Goal: Task Accomplishment & Management: Complete application form

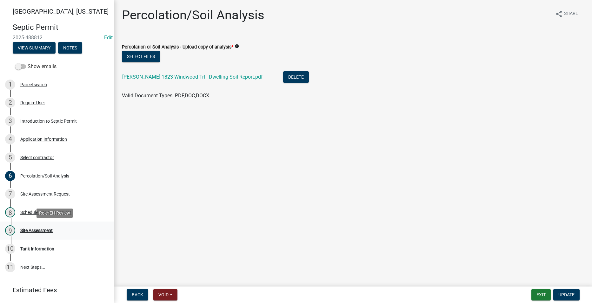
click at [41, 230] on div "Site Assessment" at bounding box center [36, 230] width 32 height 4
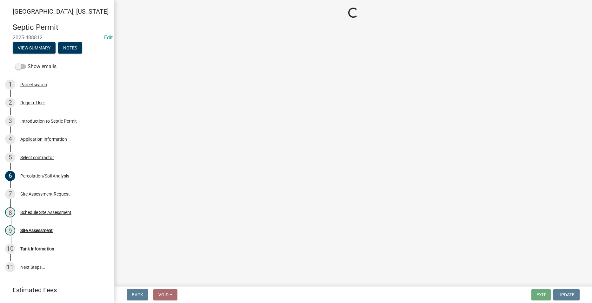
select select "dbe3a1b9-a4b3-48fa-b9c0-fee70399abae"
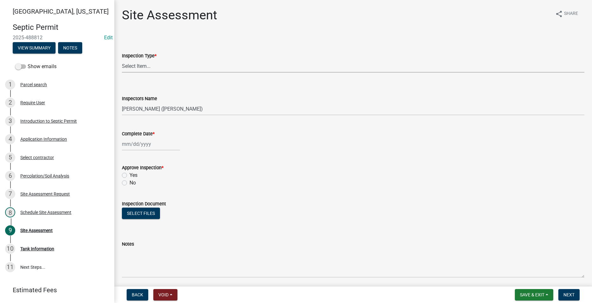
click at [144, 68] on select "Select Item... Site Assessment" at bounding box center [353, 66] width 462 height 13
click at [122, 60] on select "Select Item... Site Assessment" at bounding box center [353, 66] width 462 height 13
select select "cee7aade-c60a-47dc-8b48-e4cdff881902"
click at [134, 145] on div at bounding box center [151, 144] width 58 height 13
select select "10"
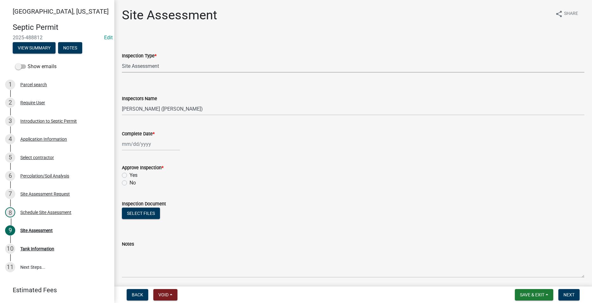
select select "2025"
click at [149, 187] on div "8" at bounding box center [148, 188] width 10 height 10
type input "[DATE]"
click at [129, 174] on label "Yes" at bounding box center [133, 176] width 8 height 8
click at [129, 174] on input "Yes" at bounding box center [131, 174] width 4 height 4
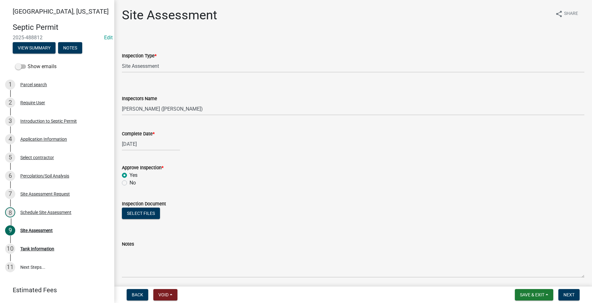
radio input "true"
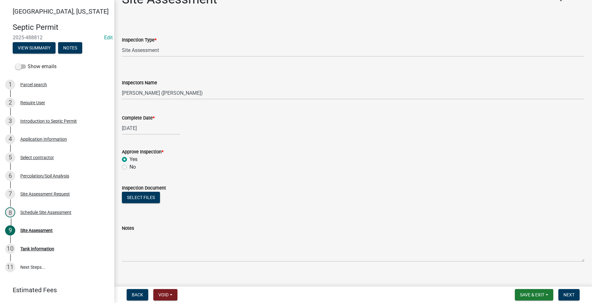
scroll to position [23, 0]
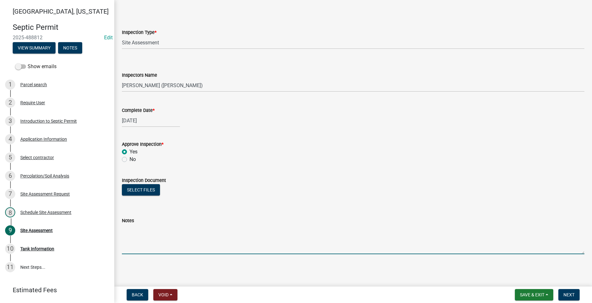
click at [186, 239] on textarea "Notes" at bounding box center [353, 240] width 462 height 30
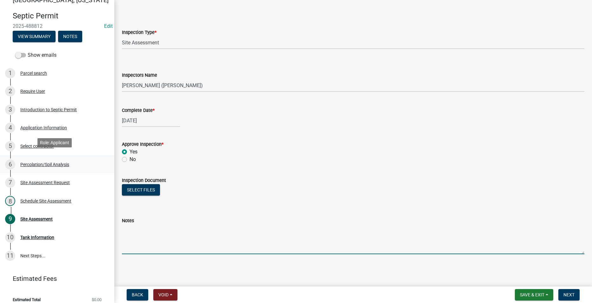
scroll to position [18, 0]
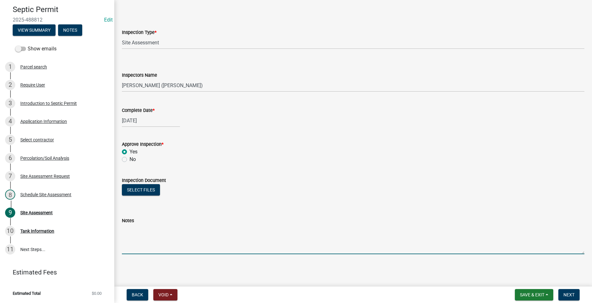
click at [170, 246] on textarea "Notes" at bounding box center [353, 240] width 462 height 30
